Goal: Find specific page/section: Find specific page/section

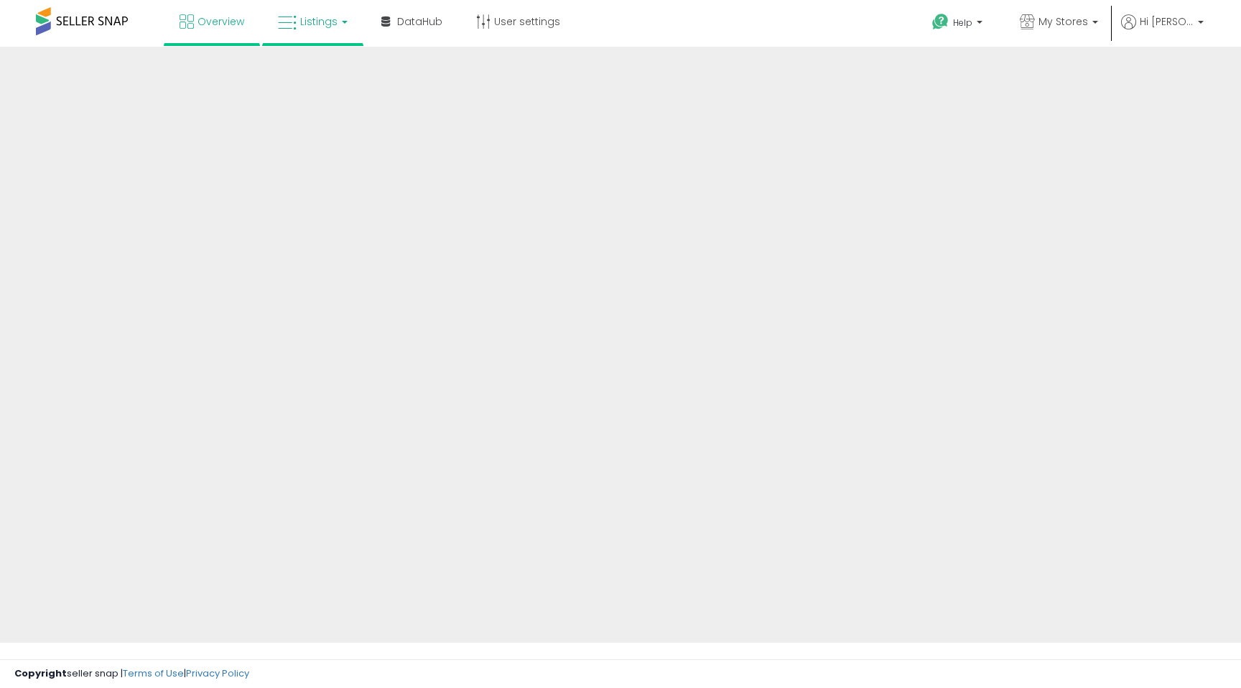
click at [303, 23] on span "Listings" at bounding box center [318, 21] width 37 height 14
click at [336, 22] on link "Listings" at bounding box center [312, 21] width 91 height 43
click at [345, 19] on link "Listings" at bounding box center [312, 21] width 91 height 43
click at [343, 17] on link "Listings" at bounding box center [312, 21] width 91 height 43
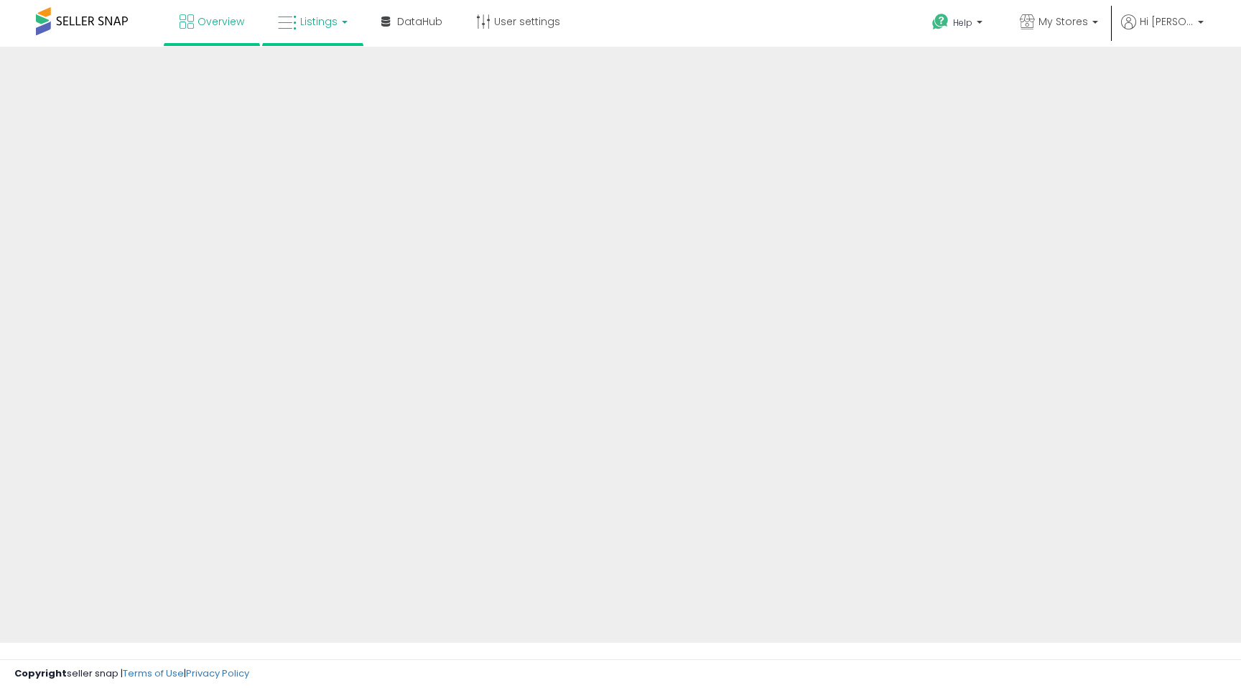
click at [338, 14] on link "Listings" at bounding box center [312, 21] width 91 height 43
click at [322, 16] on span "Listings" at bounding box center [318, 21] width 37 height 14
click at [341, 27] on link "Listings" at bounding box center [312, 21] width 91 height 43
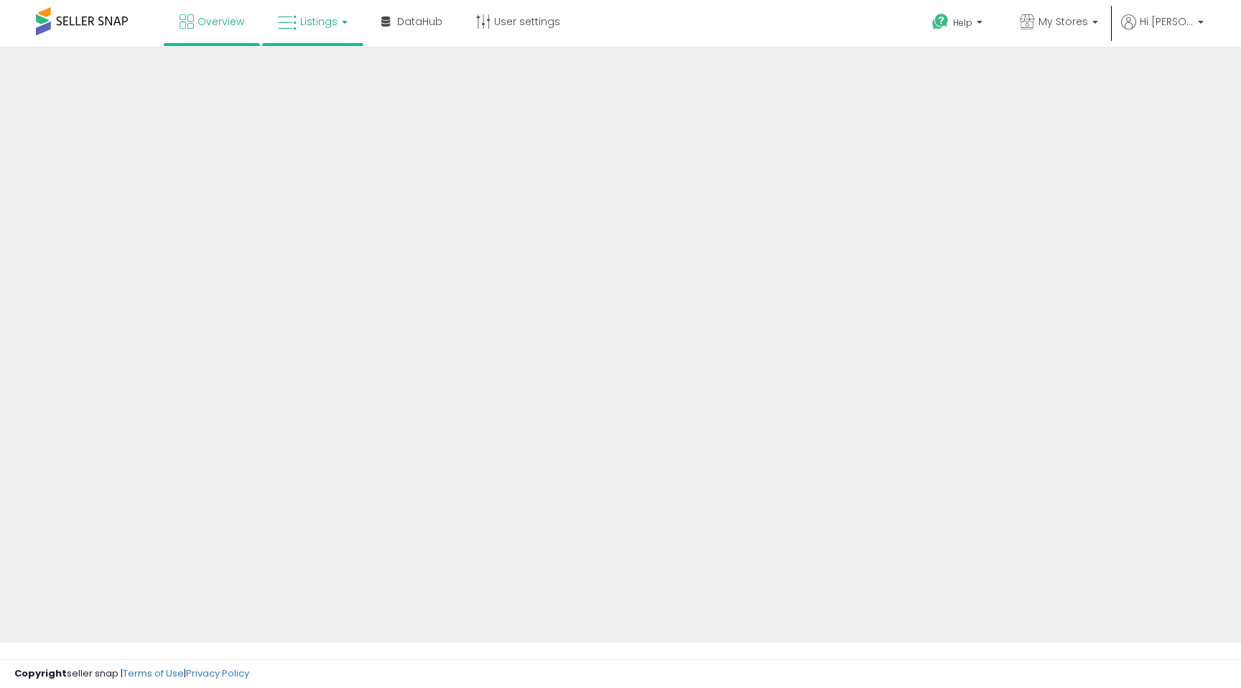
click at [341, 27] on link "Listings" at bounding box center [312, 21] width 91 height 43
click at [333, 24] on span "Listings" at bounding box center [318, 21] width 37 height 14
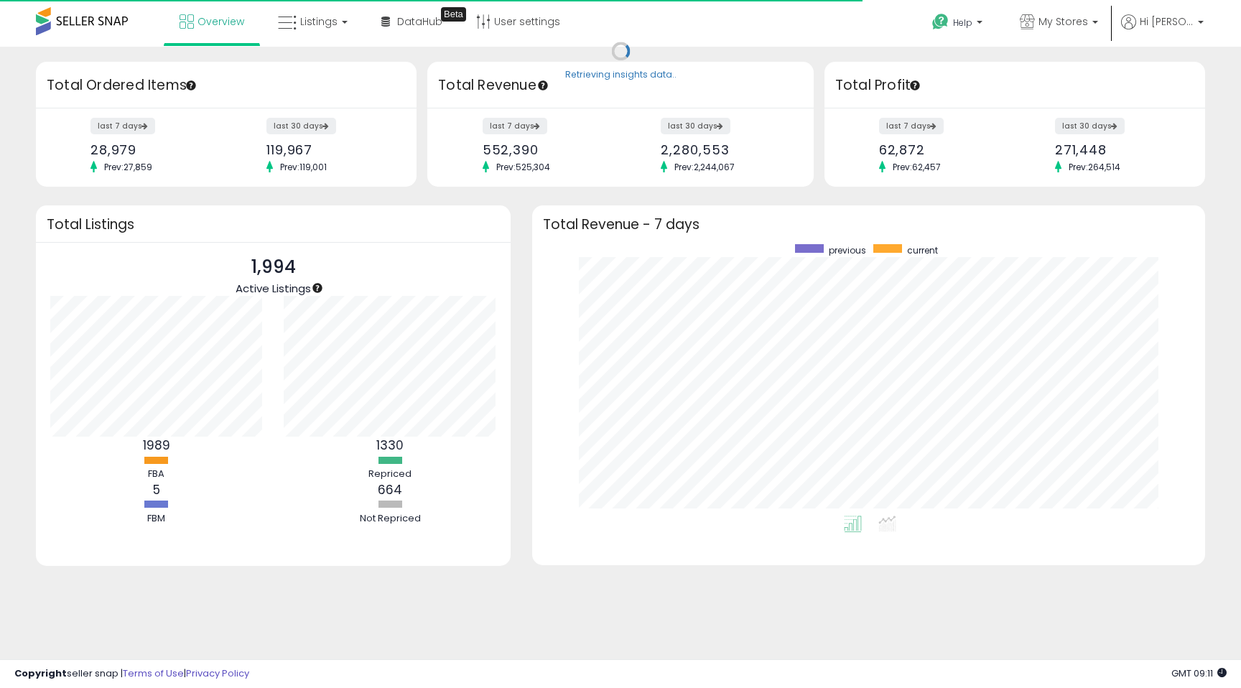
scroll to position [271, 644]
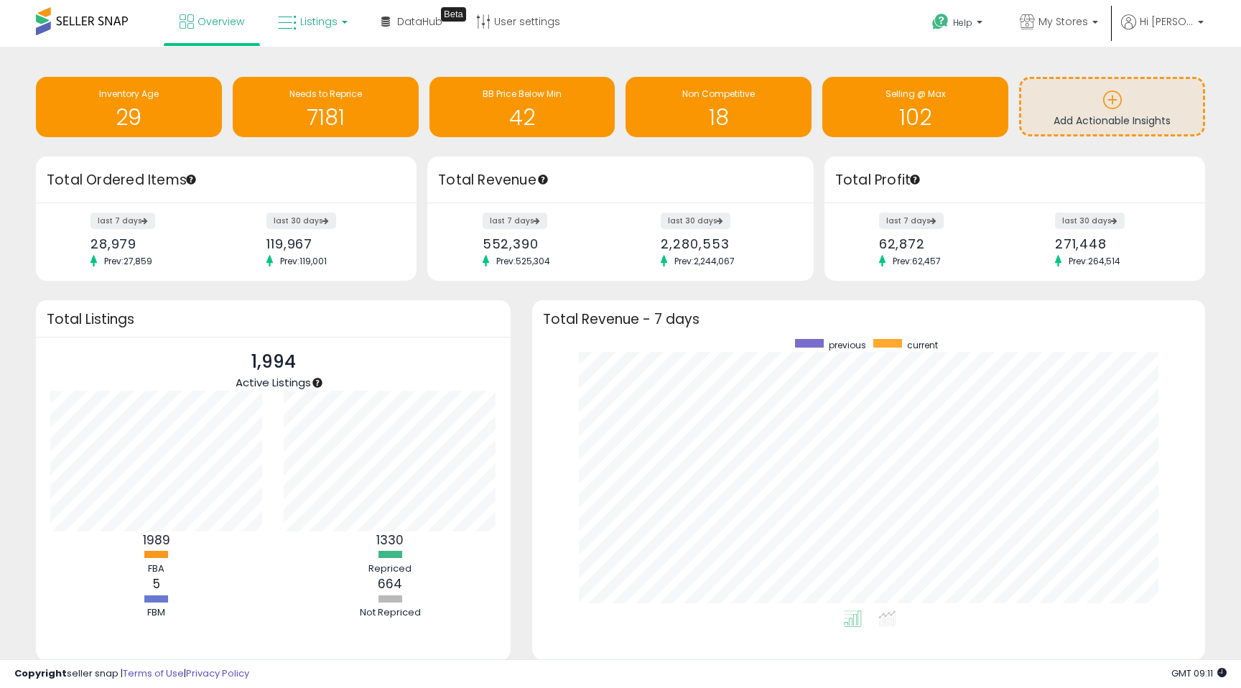
click at [333, 24] on span "Listings" at bounding box center [318, 21] width 37 height 14
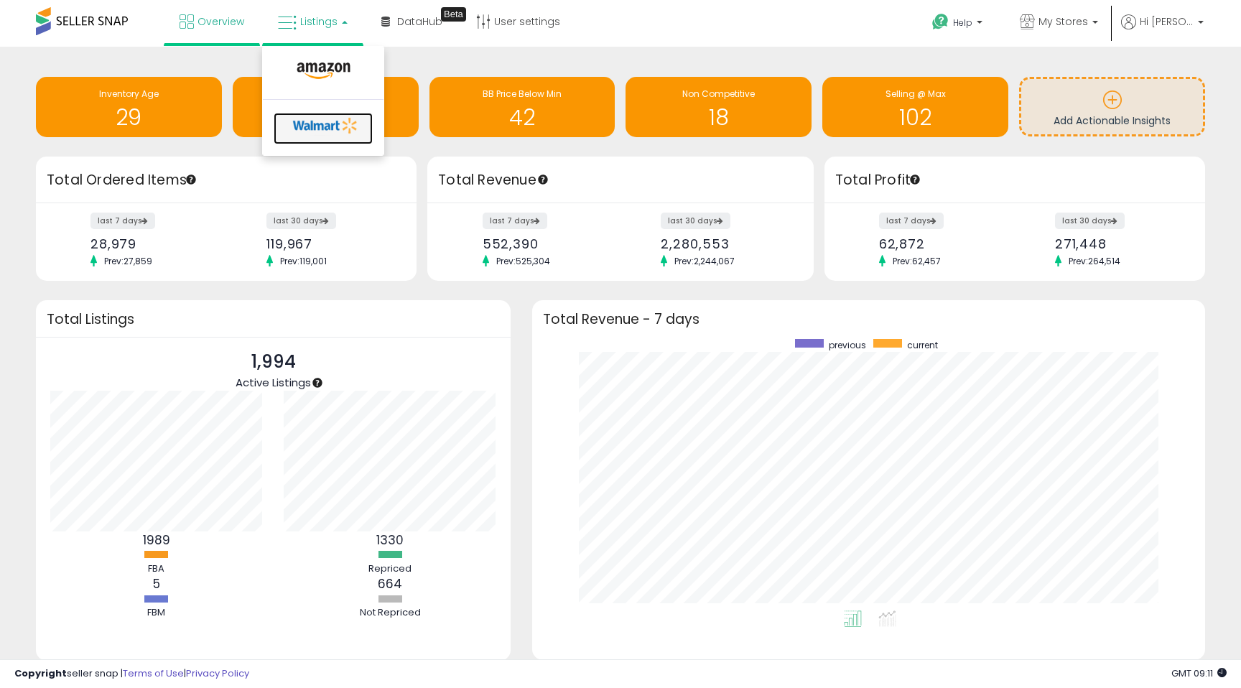
click at [308, 121] on icon at bounding box center [325, 126] width 75 height 22
